Goal: Complete application form

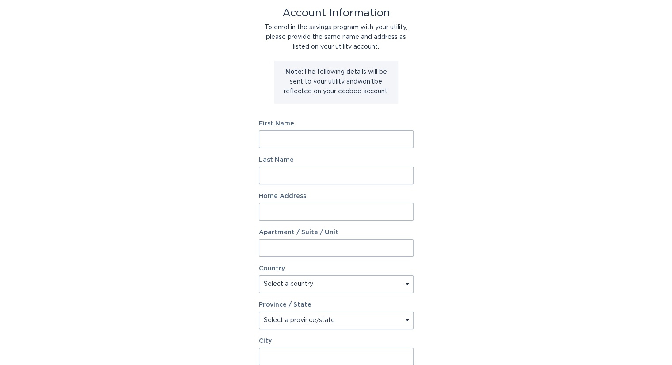
scroll to position [51, 0]
click at [338, 142] on input "First Name" at bounding box center [336, 139] width 155 height 18
click at [509, 103] on div "Account Information To enrol in the savings program with your utility, please p…" at bounding box center [336, 219] width 672 height 488
click at [297, 133] on input "First Name" at bounding box center [336, 139] width 155 height 18
type input "NEHA"
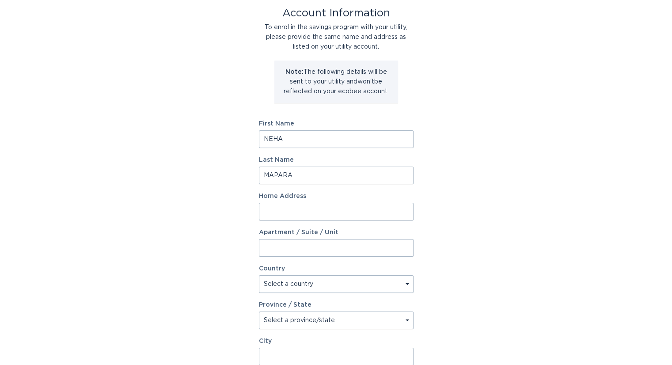
type input "MAPARA"
paste input "[STREET_ADDRESS]"
type input "[STREET_ADDRESS]"
drag, startPoint x: 498, startPoint y: 207, endPoint x: 307, endPoint y: 281, distance: 204.8
click at [307, 281] on div "Account Information To enrol in the savings program with your utility, please p…" at bounding box center [336, 219] width 672 height 488
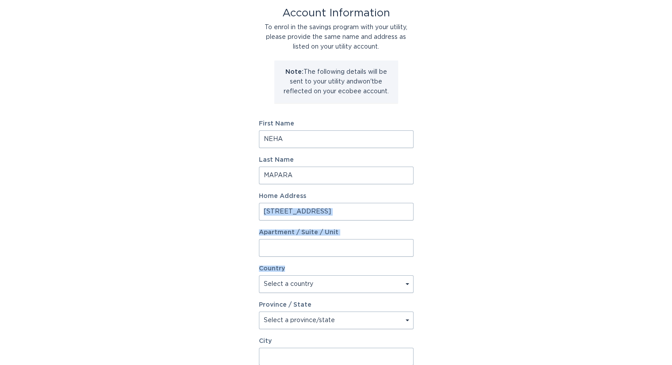
click at [307, 281] on select "Select a country [GEOGRAPHIC_DATA] [GEOGRAPHIC_DATA]" at bounding box center [336, 284] width 155 height 18
select select "US"
click at [259, 275] on select "Select a country [GEOGRAPHIC_DATA] [GEOGRAPHIC_DATA]" at bounding box center [336, 284] width 155 height 18
click at [321, 321] on select "Select a province/state [US_STATE] [US_STATE] [US_STATE] [US_STATE] [US_STATE] …" at bounding box center [336, 320] width 155 height 18
select select "KS"
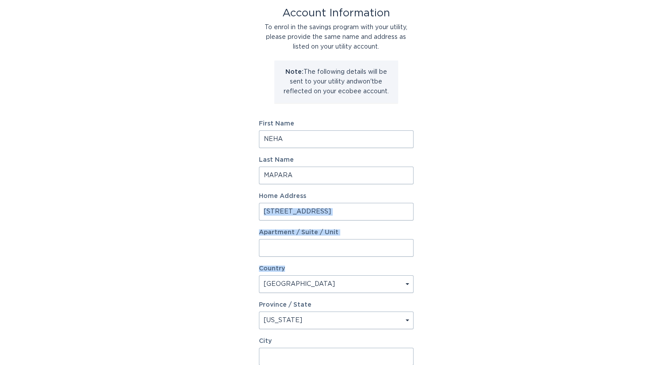
click at [259, 311] on select "Select a province/state [US_STATE] [US_STATE] [US_STATE] [US_STATE] [US_STATE] …" at bounding box center [336, 320] width 155 height 18
click at [492, 236] on div "Account Information To enrol in the savings program with your utility, please p…" at bounding box center [336, 219] width 672 height 488
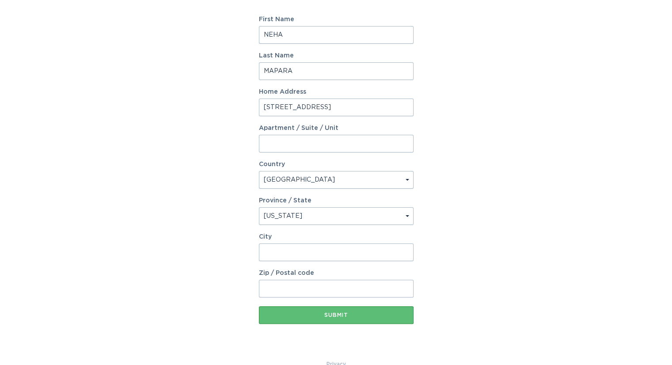
scroll to position [173, 0]
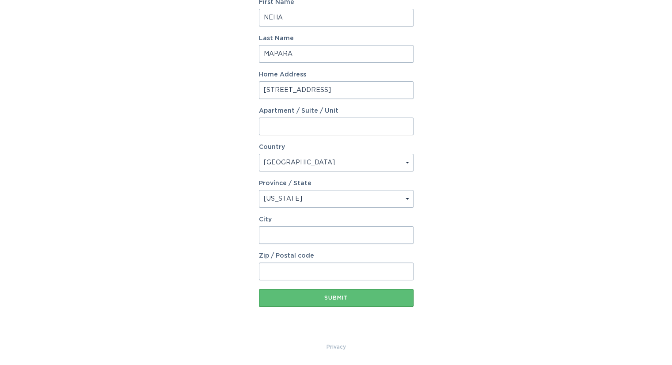
click at [302, 236] on input "City" at bounding box center [336, 235] width 155 height 18
type input "[GEOGRAPHIC_DATA]"
type input "66223"
click at [502, 199] on div "Account Information To enrol in the savings program with your utility, please p…" at bounding box center [336, 98] width 672 height 488
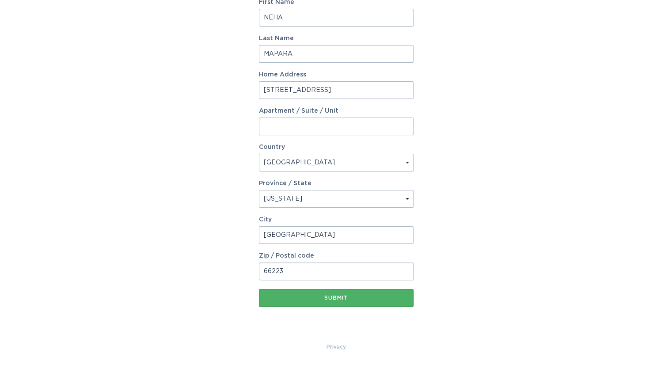
click at [358, 300] on button "Submit" at bounding box center [336, 298] width 155 height 18
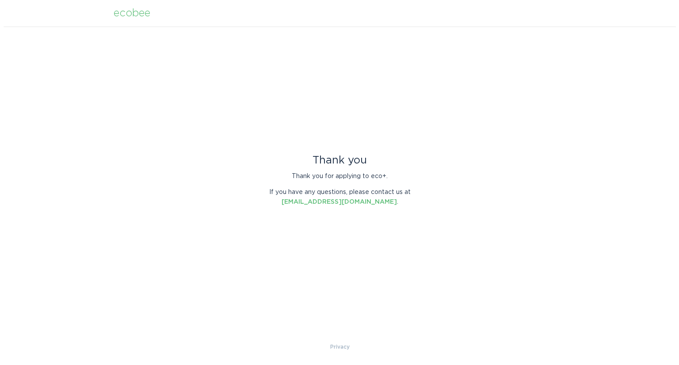
scroll to position [0, 0]
